Goal: Find specific fact

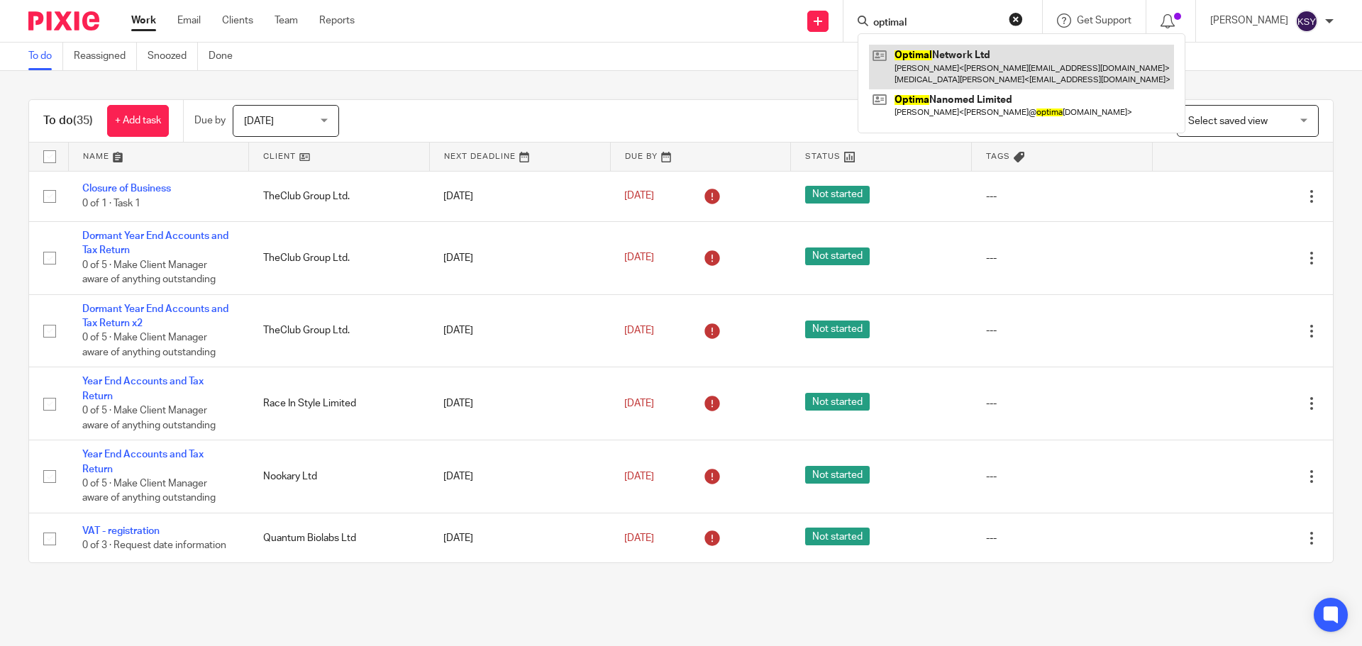
type input "optimal"
click at [1010, 82] on link at bounding box center [1021, 67] width 305 height 44
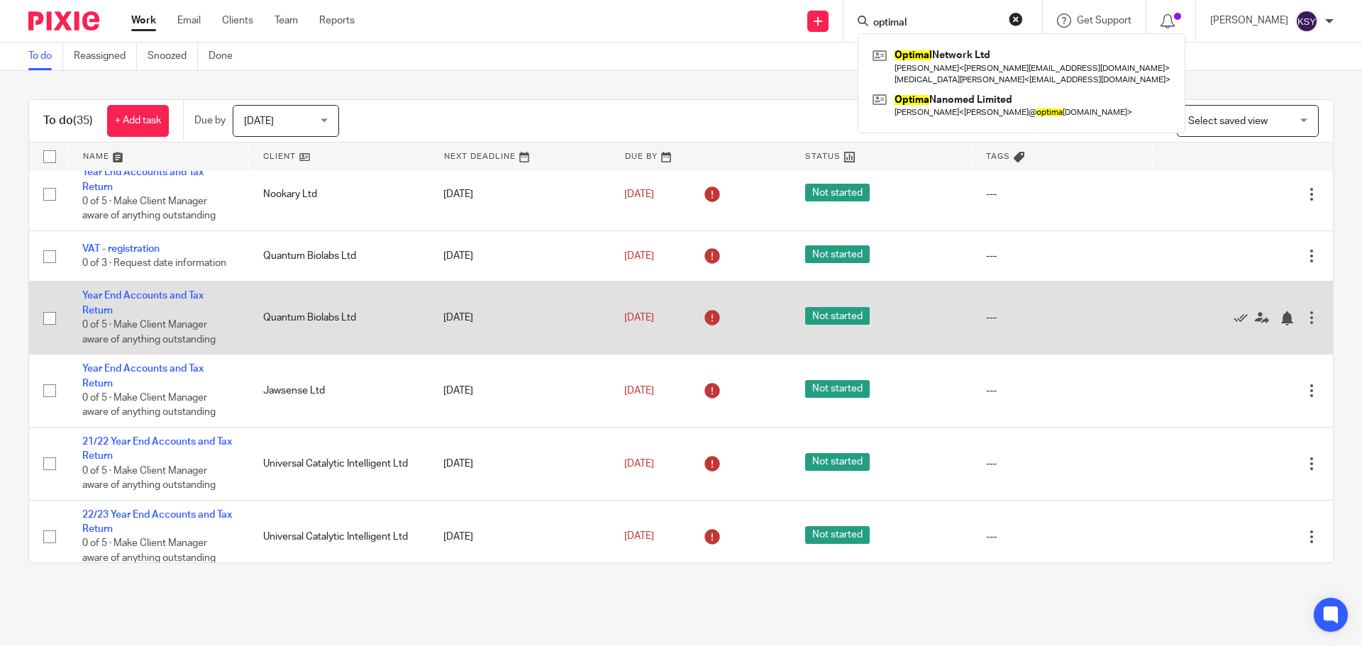
scroll to position [284, 0]
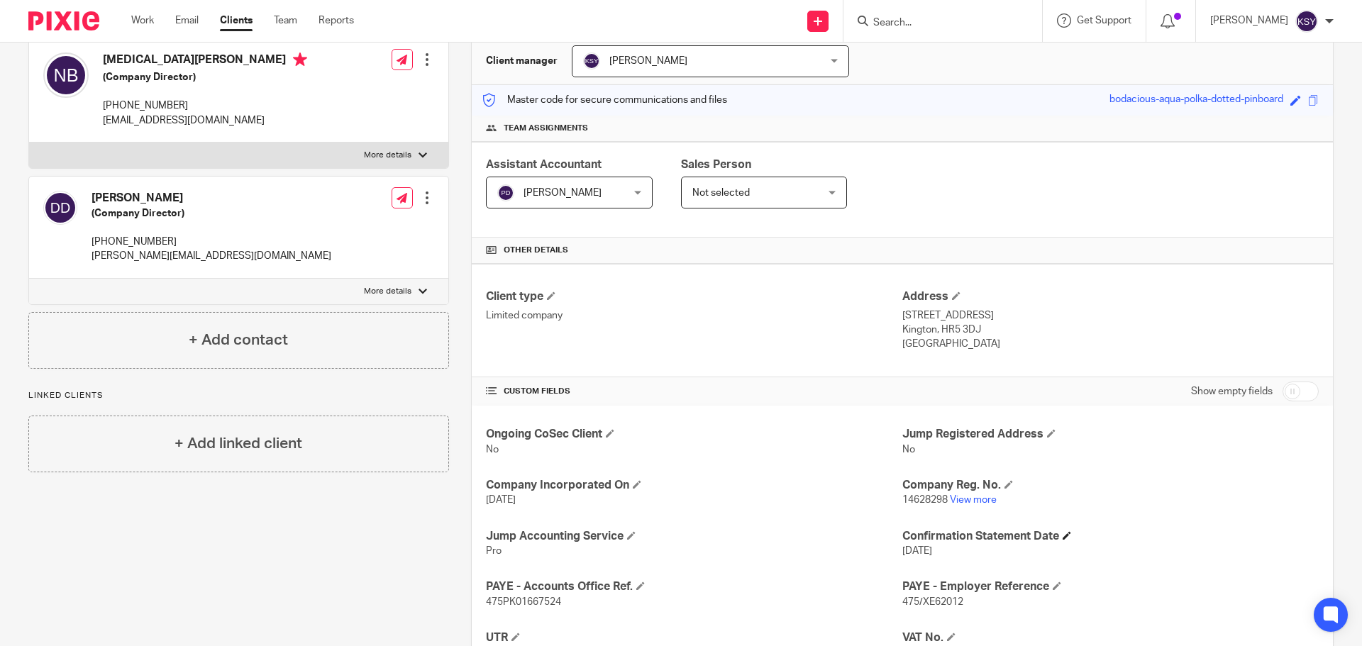
scroll to position [142, 0]
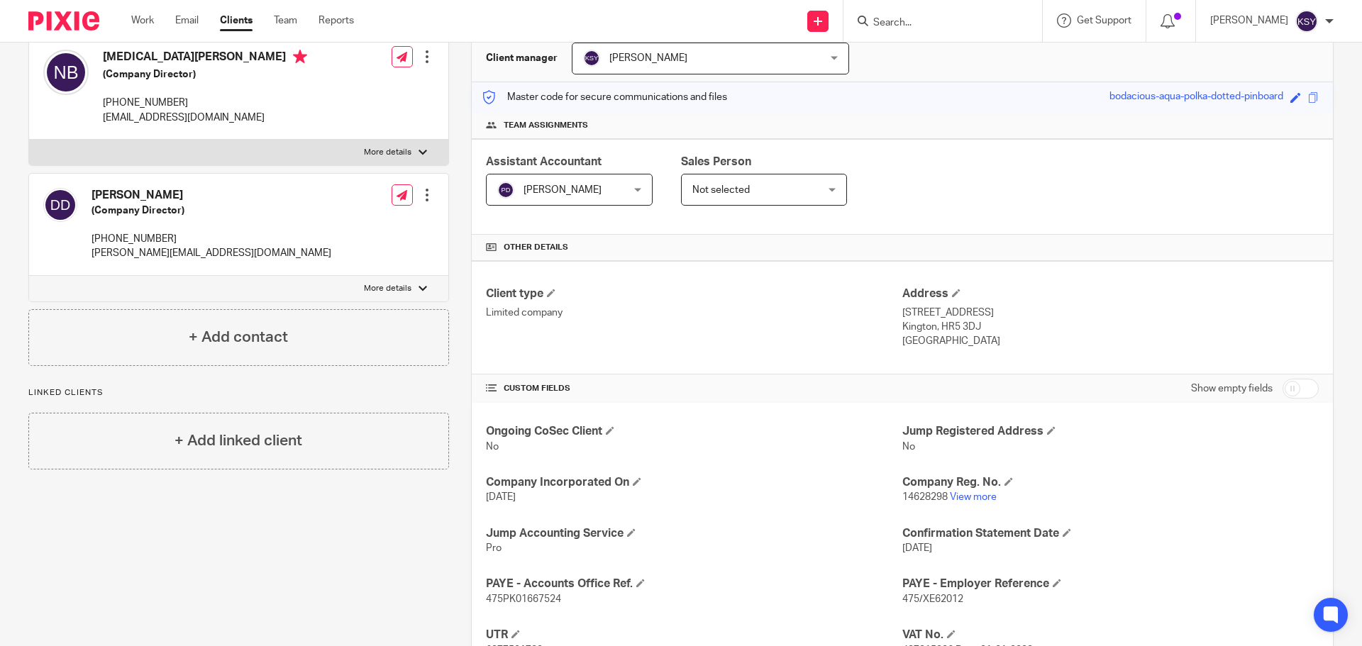
click at [964, 490] on p "14628298 View more" at bounding box center [1110, 497] width 416 height 14
click at [966, 497] on link "View more" at bounding box center [973, 497] width 47 height 10
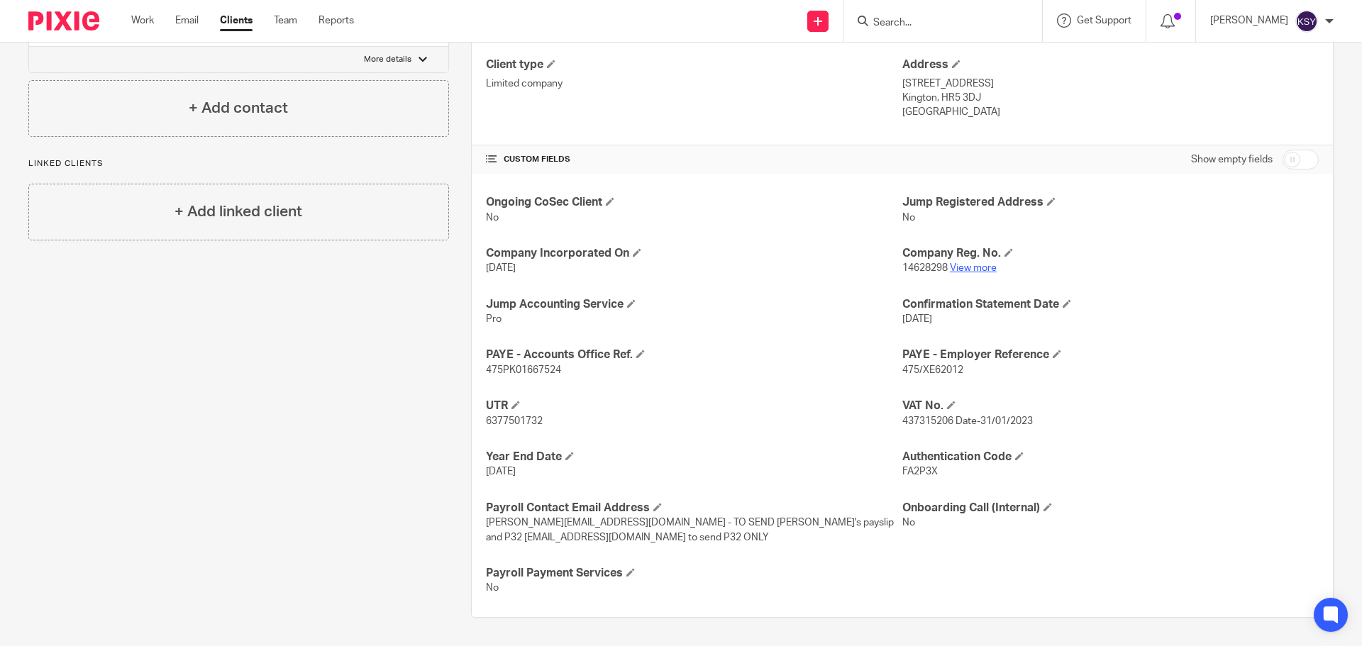
click at [975, 266] on link "View more" at bounding box center [973, 268] width 47 height 10
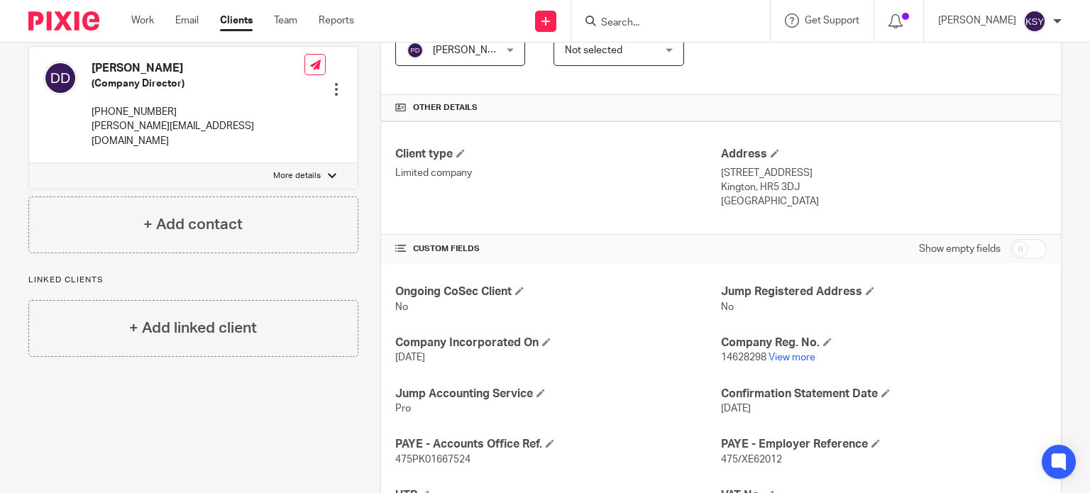
scroll to position [355, 0]
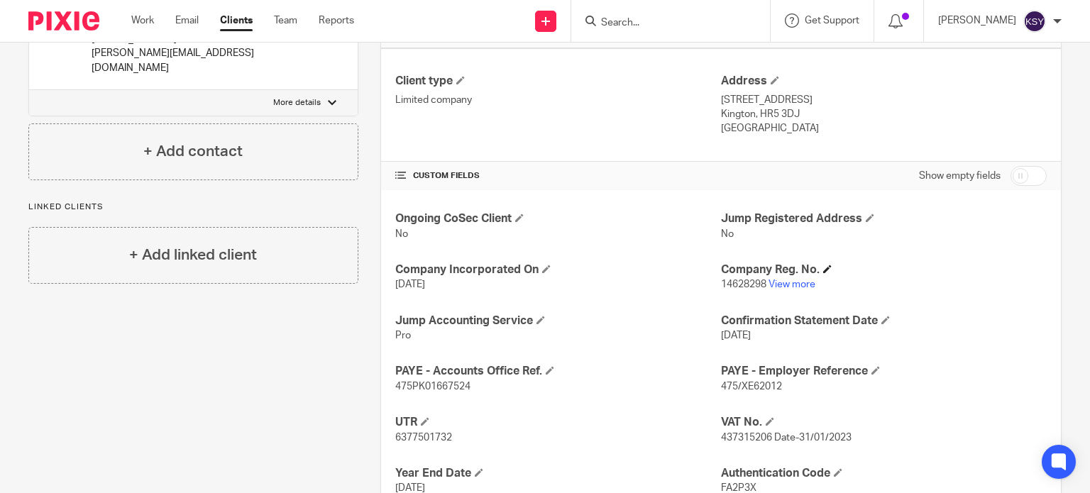
click at [782, 272] on h4 "Company Reg. No." at bounding box center [884, 269] width 326 height 15
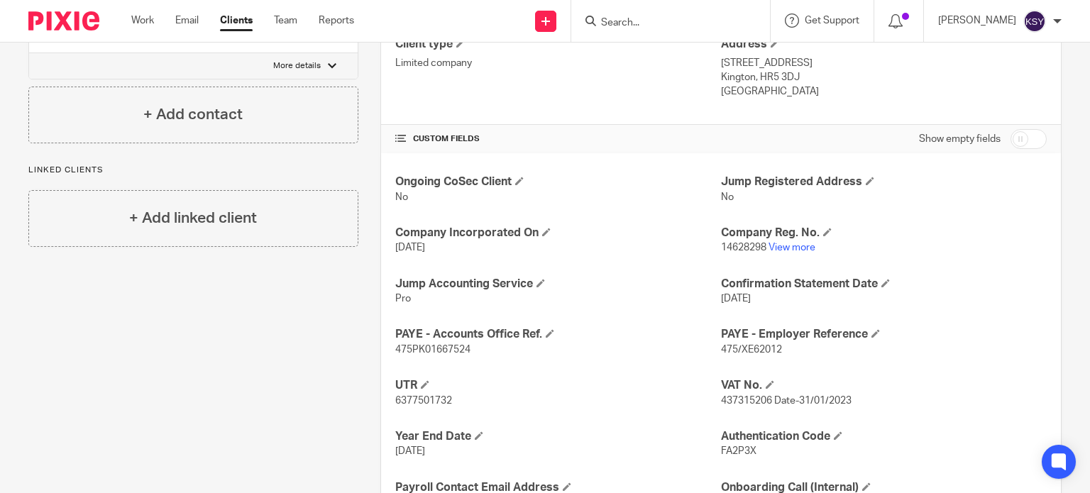
scroll to position [426, 0]
